Goal: Information Seeking & Learning: Learn about a topic

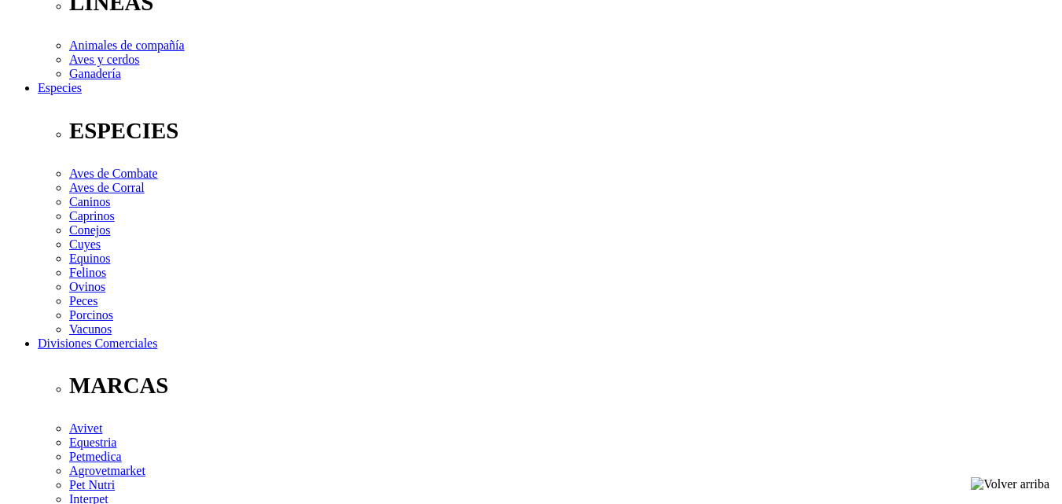
scroll to position [629, 0]
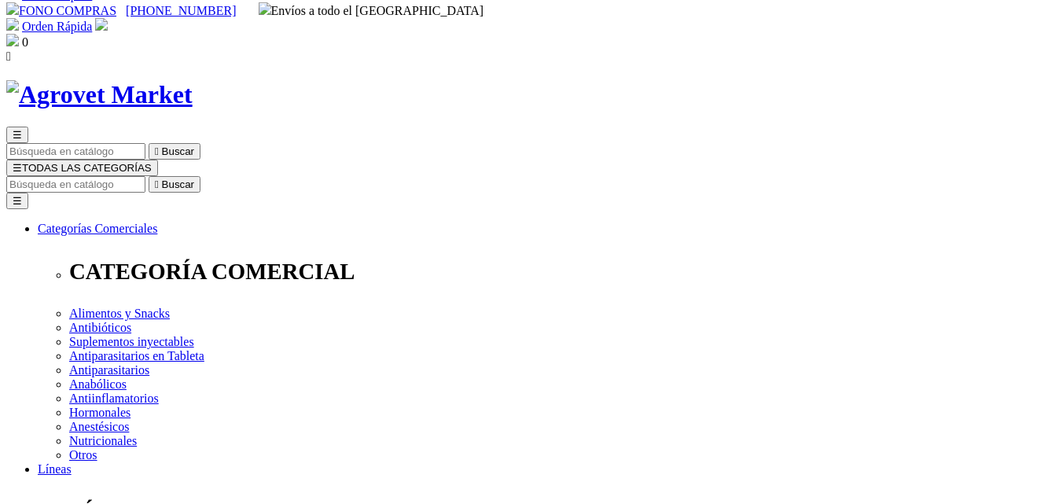
scroll to position [0, 0]
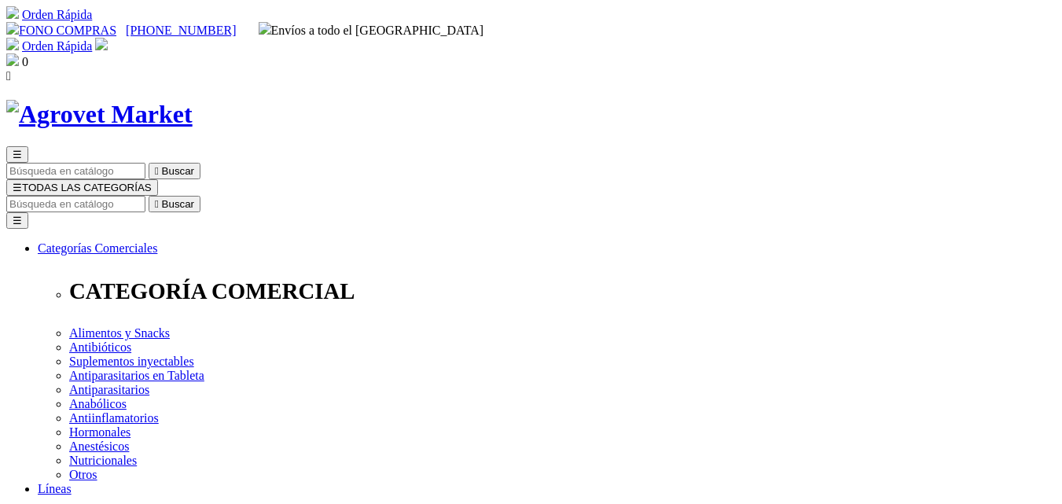
drag, startPoint x: 956, startPoint y: 209, endPoint x: 544, endPoint y: 213, distance: 412.6
copy h1 "Floraviva® 12 Cepas Soft Chews Medium & Large"
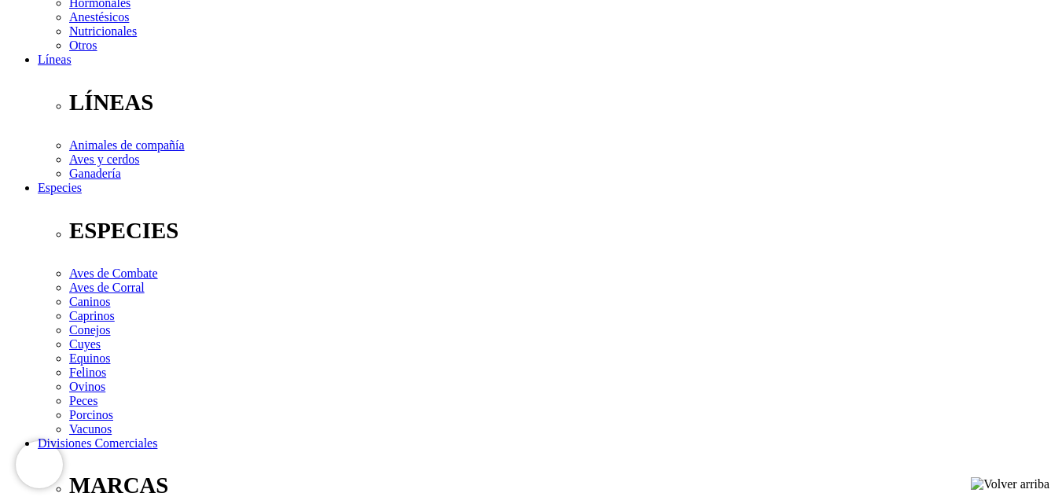
scroll to position [471, 0]
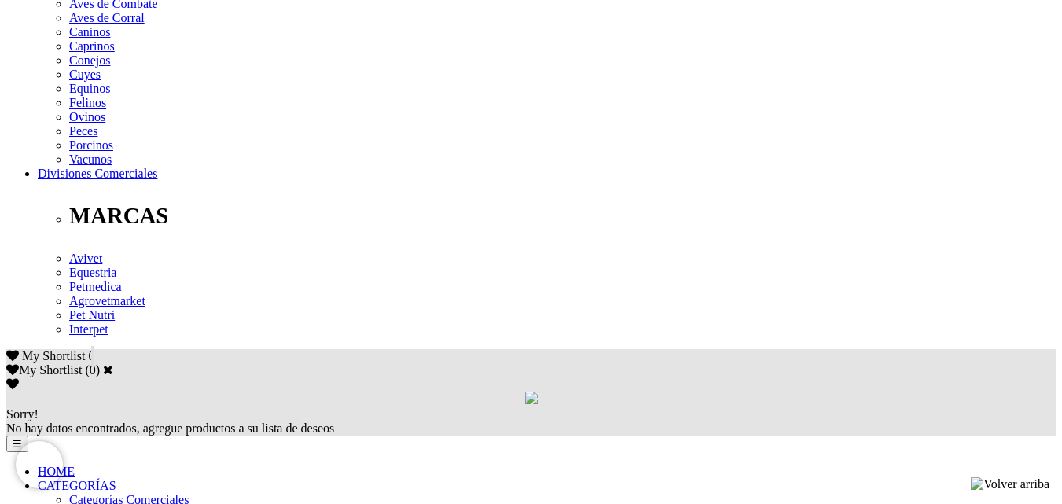
scroll to position [707, 0]
